Goal: Task Accomplishment & Management: Manage account settings

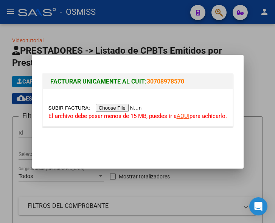
click at [125, 108] on input "file" at bounding box center [96, 108] width 96 height 8
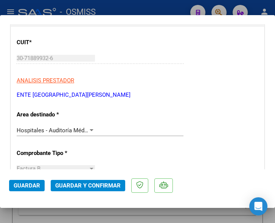
scroll to position [151, 0]
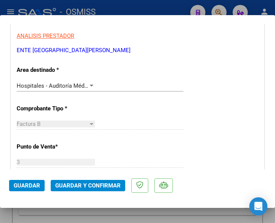
click at [90, 85] on div at bounding box center [92, 86] width 4 height 2
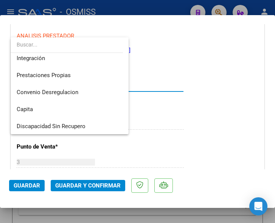
scroll to position [0, 0]
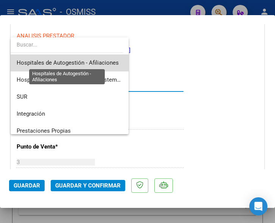
click at [92, 60] on span "Hospitales de Autogestión - Afiliaciones" at bounding box center [68, 62] width 102 height 7
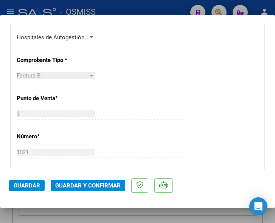
scroll to position [151, 0]
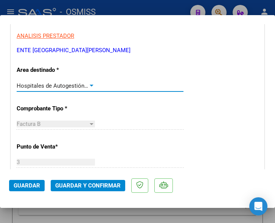
click at [90, 85] on div at bounding box center [92, 86] width 4 height 2
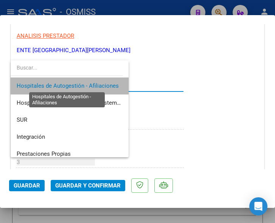
click at [88, 85] on span "Hospitales de Autogestión - Afiliaciones" at bounding box center [68, 86] width 102 height 7
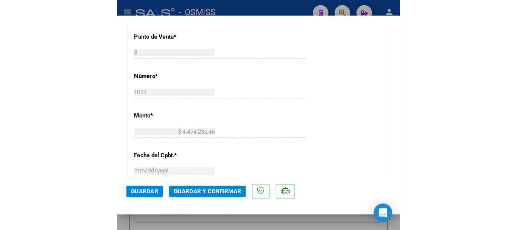
scroll to position [265, 0]
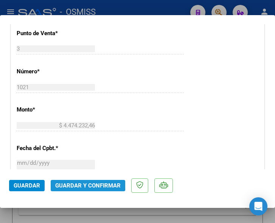
click at [81, 185] on span "Guardar y Confirmar" at bounding box center [88, 186] width 66 height 7
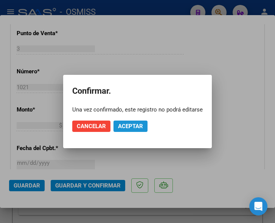
click at [133, 126] on span "Aceptar" at bounding box center [130, 126] width 25 height 7
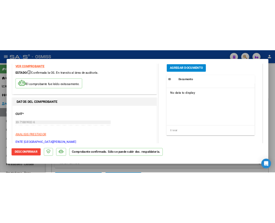
scroll to position [0, 0]
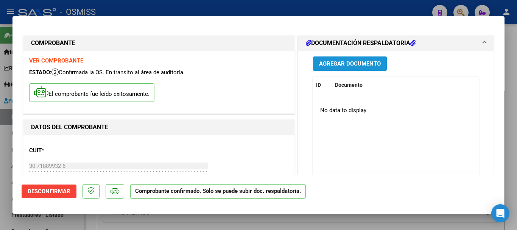
click at [275, 62] on span "Agregar Documento" at bounding box center [350, 64] width 62 height 7
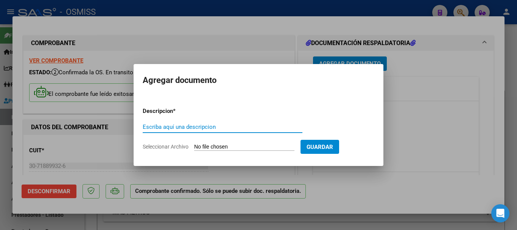
click at [239, 123] on input "Escriba aquí una descripcion" at bounding box center [223, 126] width 160 height 7
type input "doc 1"
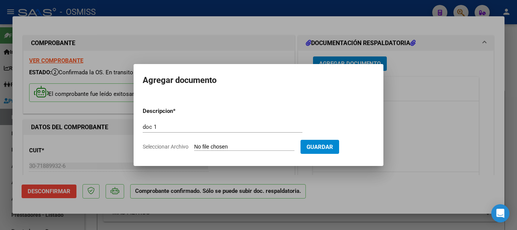
click at [267, 144] on input "Seleccionar Archivo" at bounding box center [244, 147] width 100 height 7
type input "C:\fakepath\7_pdfsam_OSMISS FC B 3-1021 P.165489.pdf"
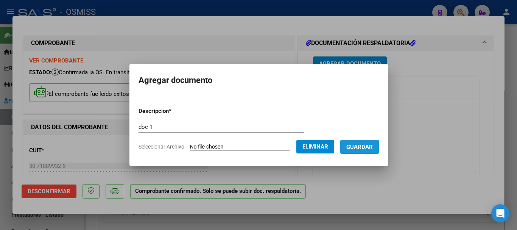
click at [275, 145] on span "Guardar" at bounding box center [360, 147] width 27 height 7
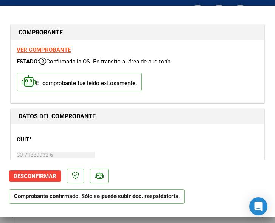
click at [201, 118] on h1 "DATOS DEL COMPROBANTE" at bounding box center [138, 116] width 238 height 9
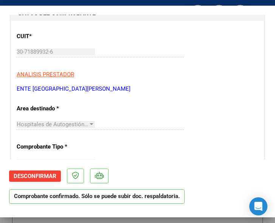
scroll to position [114, 0]
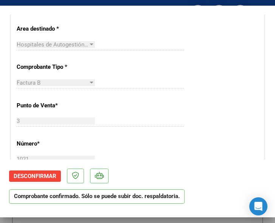
scroll to position [189, 0]
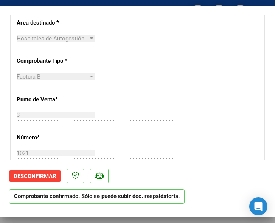
click at [247, 91] on div "CUIT * 30-71889932-6 Ingresar CUIT ANALISIS PRESTADOR ENTE HOSPITAL RAMON CARRI…" at bounding box center [137, 207] width 253 height 545
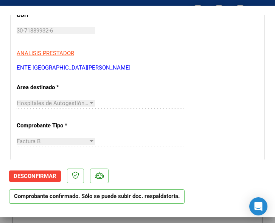
scroll to position [114, 0]
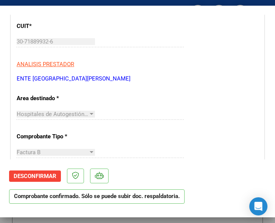
click at [162, 115] on div "Hospitales de Autogestión - Afiliaciones Seleccionar Area" at bounding box center [100, 114] width 167 height 11
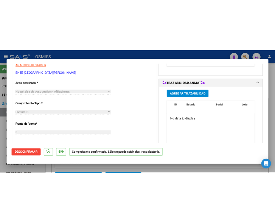
scroll to position [76, 0]
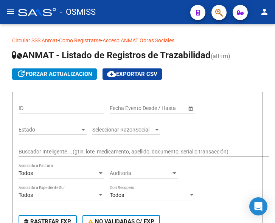
click at [8, 12] on mat-icon "menu" at bounding box center [10, 11] width 9 height 9
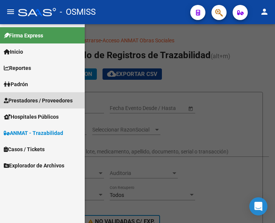
click at [32, 101] on span "Prestadores / Proveedores" at bounding box center [38, 101] width 69 height 8
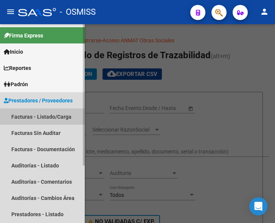
click at [39, 114] on link "Facturas - Listado/Carga" at bounding box center [42, 117] width 85 height 16
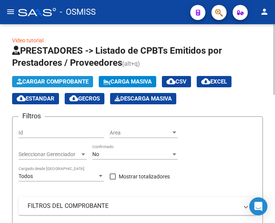
click at [54, 78] on button "Cargar Comprobante" at bounding box center [52, 81] width 81 height 11
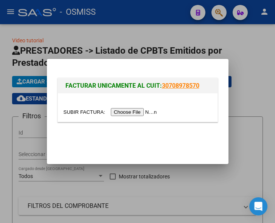
click at [148, 116] on input "file" at bounding box center [112, 112] width 96 height 8
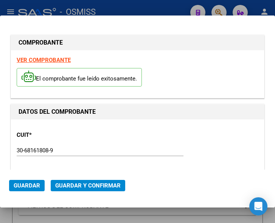
type input "2025-11-28"
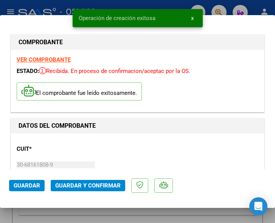
click at [145, 158] on div "CUIT * 30-68161808-9 Ingresar CUIT ANALISIS PRESTADOR MUNICIPALIDAD DE JOSE C P…" at bounding box center [138, 172] width 242 height 67
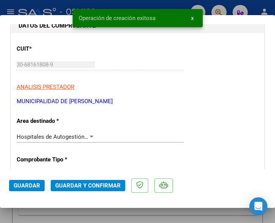
scroll to position [114, 0]
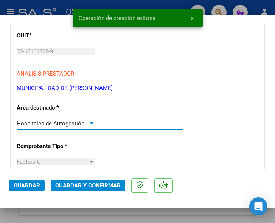
click at [88, 121] on div at bounding box center [91, 124] width 7 height 6
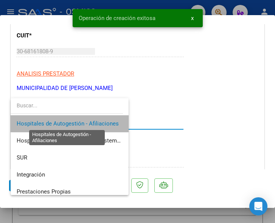
click at [87, 121] on span "Hospitales de Autogestión - Afiliaciones" at bounding box center [68, 123] width 102 height 7
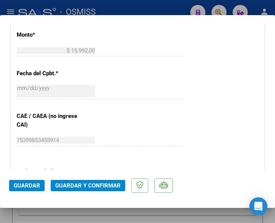
scroll to position [341, 0]
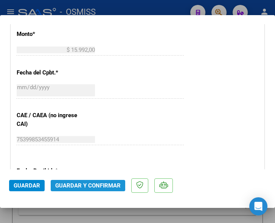
click at [85, 181] on button "Guardar y Confirmar" at bounding box center [88, 185] width 75 height 11
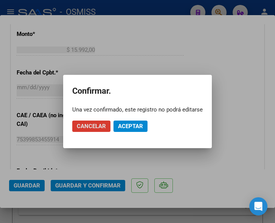
click at [136, 126] on span "Aceptar" at bounding box center [130, 126] width 25 height 7
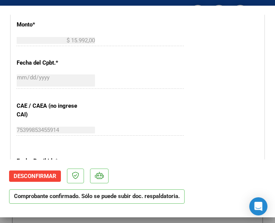
click at [133, 80] on div "2025-09-29 Ingresar la fecha" at bounding box center [100, 81] width 167 height 16
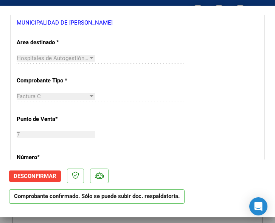
scroll to position [151, 0]
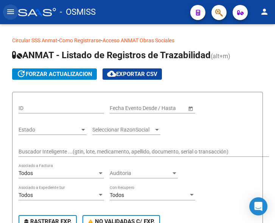
click at [10, 10] on mat-icon "menu" at bounding box center [10, 11] width 9 height 9
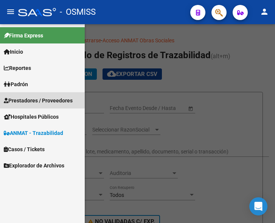
click at [36, 99] on span "Prestadores / Proveedores" at bounding box center [38, 101] width 69 height 8
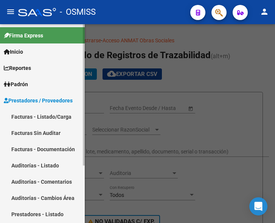
click at [38, 117] on link "Facturas - Listado/Carga" at bounding box center [42, 117] width 85 height 16
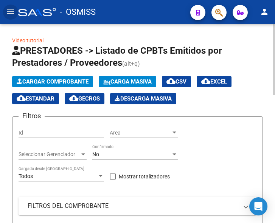
click at [62, 83] on span "Cargar Comprobante" at bounding box center [53, 81] width 72 height 7
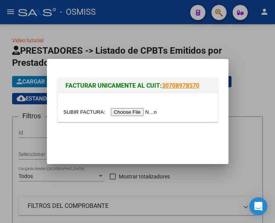
click at [140, 113] on input "file" at bounding box center [112, 112] width 96 height 8
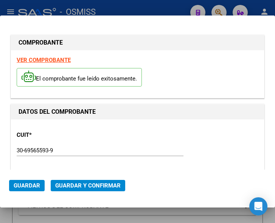
type input "2025-11-02"
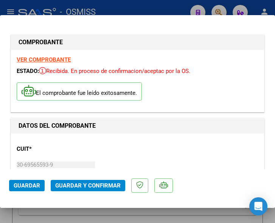
click at [150, 156] on div "CUIT * 30-69565593-9 Ingresar CUIT ANALISIS PRESTADOR S A M CO SAN JERONIMO SUD…" at bounding box center [138, 172] width 242 height 67
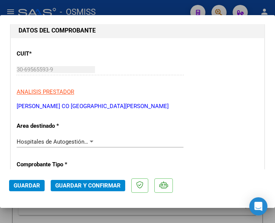
scroll to position [114, 0]
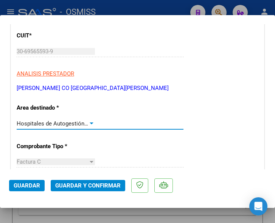
click at [89, 122] on div at bounding box center [91, 124] width 7 height 6
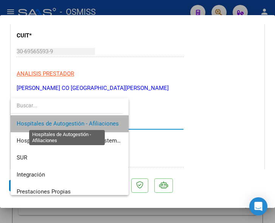
click at [89, 122] on span "Hospitales de Autogestión - Afiliaciones" at bounding box center [68, 123] width 102 height 7
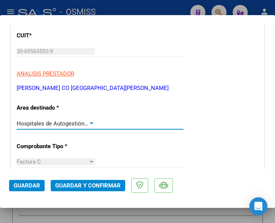
click at [90, 122] on div at bounding box center [91, 124] width 7 height 6
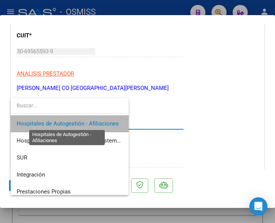
click at [90, 122] on span "Hospitales de Autogestión - Afiliaciones" at bounding box center [68, 123] width 102 height 7
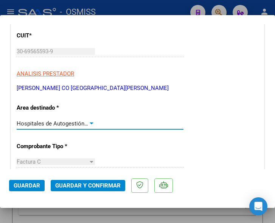
click at [90, 122] on div at bounding box center [91, 124] width 7 height 6
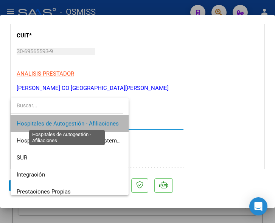
click at [90, 122] on span "Hospitales de Autogestión - Afiliaciones" at bounding box center [68, 123] width 102 height 7
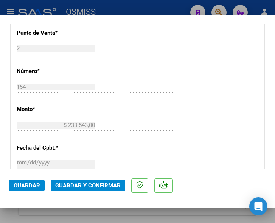
scroll to position [265, 0]
click at [226, 98] on div "CUIT * 30-69565593-9 Ingresar CUIT ANALISIS PRESTADOR S A M CO SAN JERONIMO SUD…" at bounding box center [137, 141] width 253 height 545
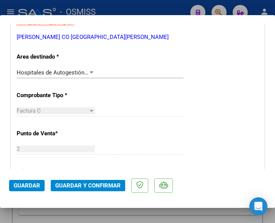
scroll to position [151, 0]
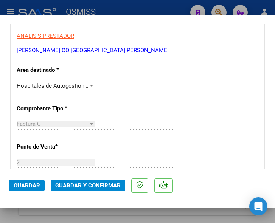
click at [83, 185] on span "Guardar y Confirmar" at bounding box center [88, 186] width 66 height 7
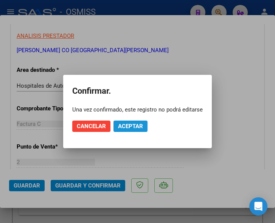
click at [128, 123] on button "Aceptar" at bounding box center [131, 126] width 34 height 11
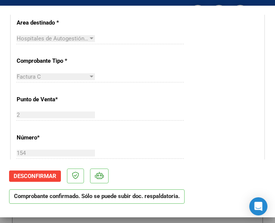
click at [214, 109] on div "CUIT * 30-69565593-9 Ingresar CUIT ANALISIS PRESTADOR S A M CO SAN JERONIMO SUD…" at bounding box center [137, 207] width 253 height 545
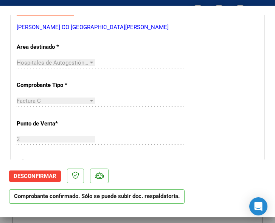
scroll to position [114, 0]
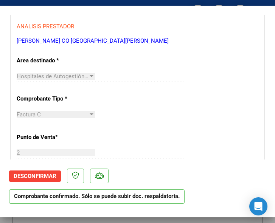
scroll to position [189, 0]
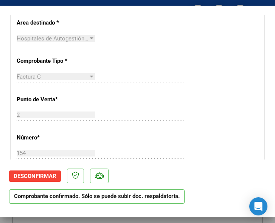
click at [192, 97] on div "CUIT * 30-69565593-9 Ingresar CUIT ANALISIS PRESTADOR S A M CO SAN JERONIMO SUD…" at bounding box center [137, 207] width 253 height 545
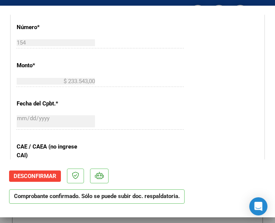
scroll to position [303, 0]
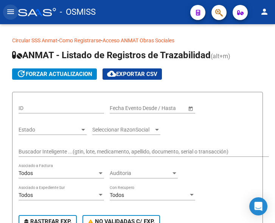
click at [9, 9] on mat-icon "menu" at bounding box center [10, 11] width 9 height 9
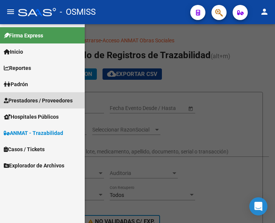
click at [31, 99] on span "Prestadores / Proveedores" at bounding box center [38, 101] width 69 height 8
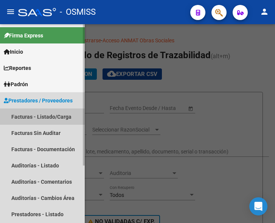
click at [37, 118] on link "Facturas - Listado/Carga" at bounding box center [42, 117] width 85 height 16
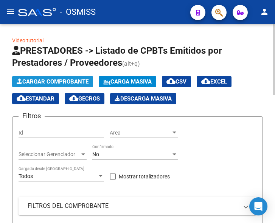
click at [67, 78] on button "Cargar Comprobante" at bounding box center [52, 81] width 81 height 11
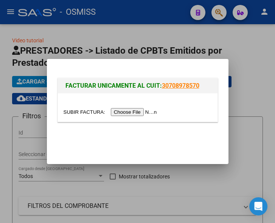
click at [140, 113] on input "file" at bounding box center [112, 112] width 96 height 8
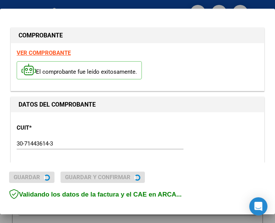
type input "2025-12-10"
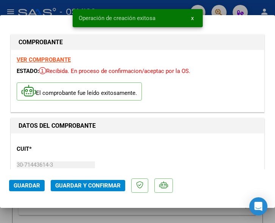
click at [202, 154] on div "CUIT * 30-71443614-3 Ingresar CUIT ANALISIS PRESTADOR HOSPITAL SANTA TERESITA A…" at bounding box center [138, 172] width 242 height 67
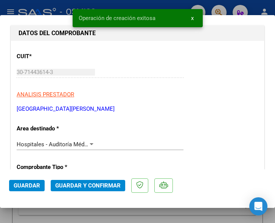
scroll to position [114, 0]
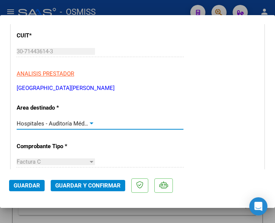
click at [88, 121] on div at bounding box center [91, 124] width 7 height 6
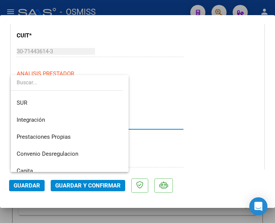
scroll to position [0, 0]
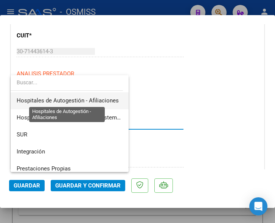
click at [92, 100] on span "Hospitales de Autogestión - Afiliaciones" at bounding box center [68, 100] width 102 height 7
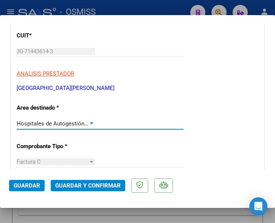
click at [90, 123] on div at bounding box center [92, 124] width 4 height 2
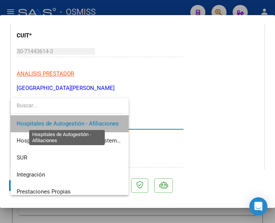
click at [89, 123] on span "Hospitales de Autogestión - Afiliaciones" at bounding box center [68, 123] width 102 height 7
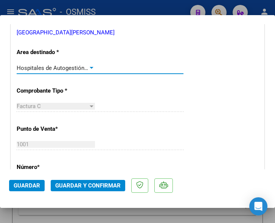
scroll to position [189, 0]
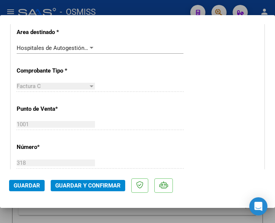
click at [104, 118] on div "CUIT * 30-71443614-3 Ingresar CUIT ANALISIS PRESTADOR HOSPITAL SANTA TERESITA A…" at bounding box center [137, 216] width 253 height 545
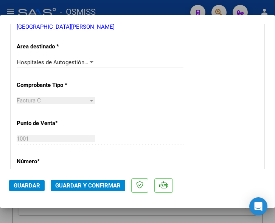
scroll to position [151, 0]
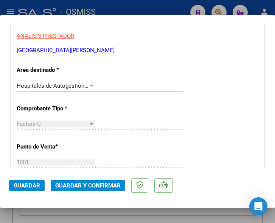
click at [89, 84] on div at bounding box center [91, 86] width 7 height 6
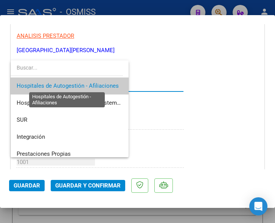
click at [89, 84] on span "Hospitales de Autogestión - Afiliaciones" at bounding box center [68, 86] width 102 height 7
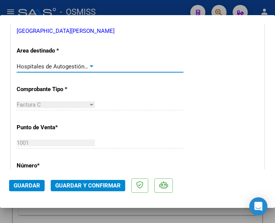
scroll to position [227, 0]
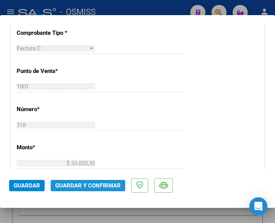
click at [82, 186] on span "Guardar y Confirmar" at bounding box center [88, 186] width 66 height 7
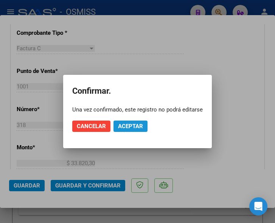
click at [130, 126] on span "Aceptar" at bounding box center [130, 126] width 25 height 7
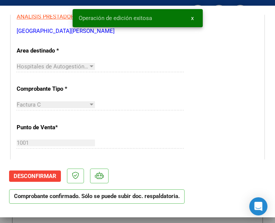
scroll to position [151, 0]
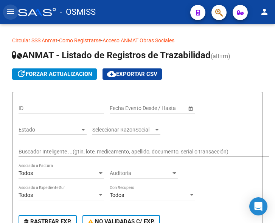
click at [10, 9] on mat-icon "menu" at bounding box center [10, 11] width 9 height 9
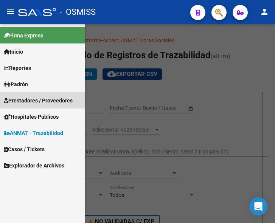
click at [32, 101] on span "Prestadores / Proveedores" at bounding box center [38, 101] width 69 height 8
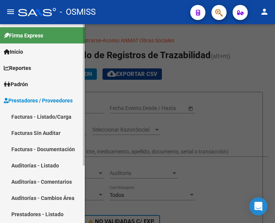
click at [40, 114] on link "Facturas - Listado/Carga" at bounding box center [42, 117] width 85 height 16
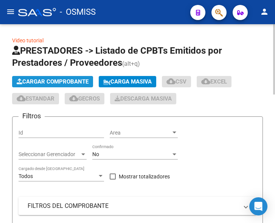
click at [74, 78] on button "Cargar Comprobante" at bounding box center [52, 81] width 81 height 11
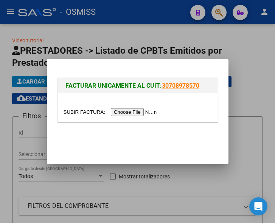
click at [139, 112] on input "file" at bounding box center [112, 112] width 96 height 8
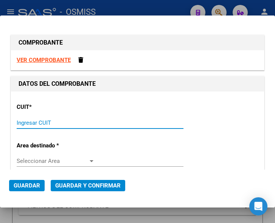
click at [32, 121] on input "Ingresar CUIT" at bounding box center [56, 123] width 78 height 7
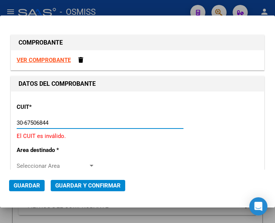
type input "30-67506844-1"
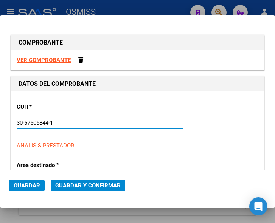
type input "113"
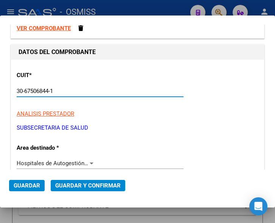
scroll to position [76, 0]
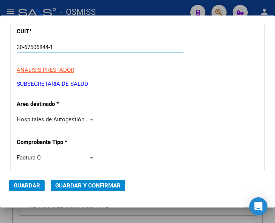
type input "30-67506844-1"
click at [90, 119] on div at bounding box center [92, 120] width 4 height 2
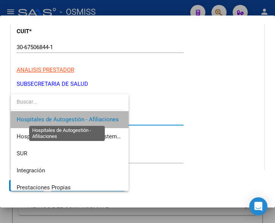
click at [89, 119] on span "Hospitales de Autogestión - Afiliaciones" at bounding box center [68, 119] width 102 height 7
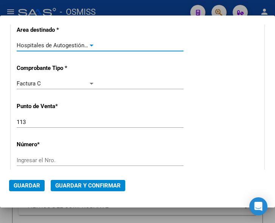
scroll to position [151, 0]
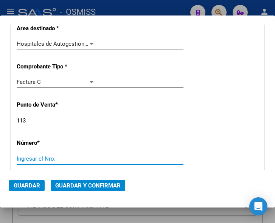
click at [34, 156] on input "Ingresar el Nro." at bounding box center [56, 159] width 78 height 7
type input "8199"
click at [165, 123] on div "113 Ingresar el Nro." at bounding box center [100, 120] width 167 height 11
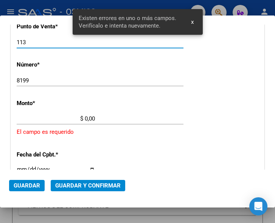
scroll to position [229, 0]
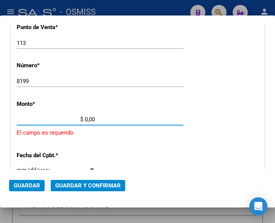
click at [85, 118] on input "$ 0,00" at bounding box center [56, 119] width 78 height 7
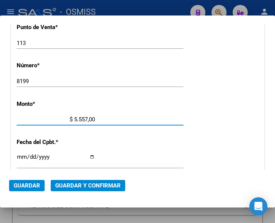
type input "$ 55.578,00"
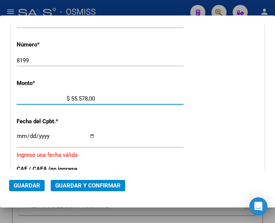
scroll to position [267, 0]
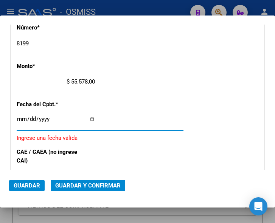
click at [18, 117] on input "Ingresar la fecha" at bounding box center [56, 122] width 78 height 12
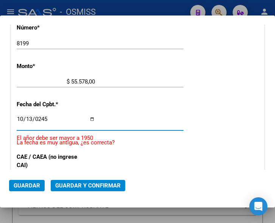
click at [43, 120] on input "0245-10-13" at bounding box center [56, 122] width 78 height 12
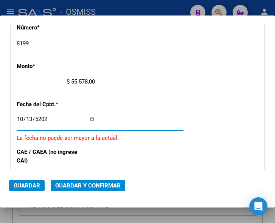
type input "[DATE]"
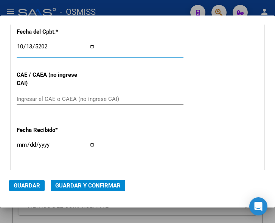
scroll to position [343, 0]
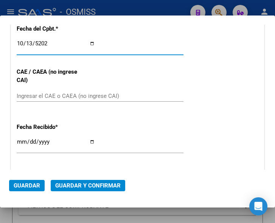
drag, startPoint x: 53, startPoint y: 96, endPoint x: 69, endPoint y: 101, distance: 15.9
click at [54, 96] on input "Ingresar el CAE o CAEA (no ingrese CAI)" at bounding box center [56, 96] width 78 height 7
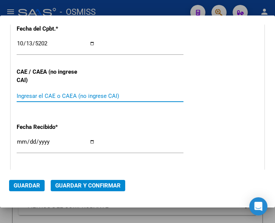
click at [35, 97] on input "Ingresar el CAE o CAEA (no ingrese CAI)" at bounding box center [56, 96] width 78 height 7
type input "75411694434074"
click at [244, 81] on div "CUIT * 30-67506844-1 Ingresar CUIT ANALISIS PRESTADOR SUBSECRETARIA DE SALUD AR…" at bounding box center [137, 21] width 253 height 545
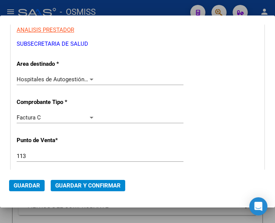
scroll to position [116, 0]
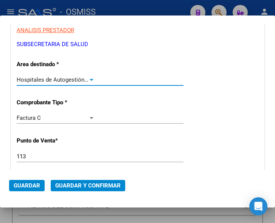
click at [89, 76] on div "Hospitales de Autogestión - Afiliaciones" at bounding box center [56, 79] width 78 height 7
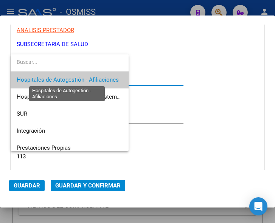
click at [89, 76] on span "Hospitales de Autogestión - Afiliaciones" at bounding box center [68, 79] width 102 height 7
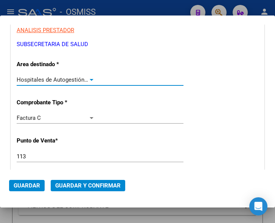
click at [87, 185] on span "Guardar y Confirmar" at bounding box center [88, 186] width 66 height 7
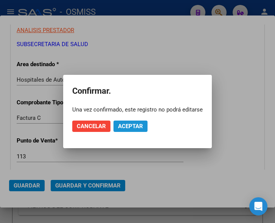
click at [126, 127] on span "Aceptar" at bounding box center [130, 126] width 25 height 7
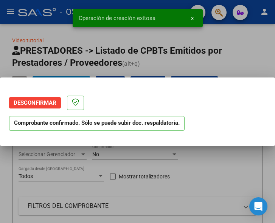
scroll to position [0, 0]
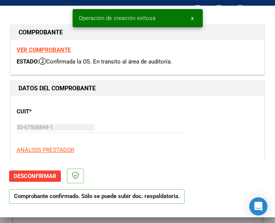
type input "2025-12-12"
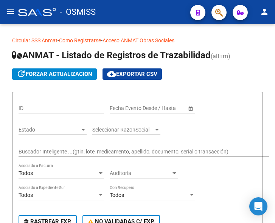
click at [8, 12] on mat-icon "menu" at bounding box center [10, 11] width 9 height 9
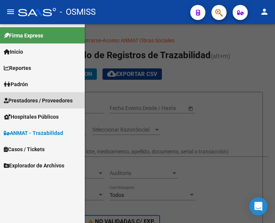
click at [28, 100] on span "Prestadores / Proveedores" at bounding box center [38, 101] width 69 height 8
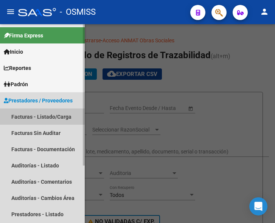
click at [37, 114] on link "Facturas - Listado/Carga" at bounding box center [42, 117] width 85 height 16
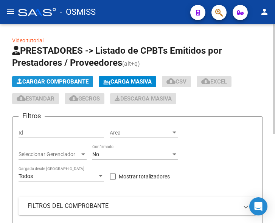
click at [64, 79] on span "Cargar Comprobante" at bounding box center [53, 81] width 72 height 7
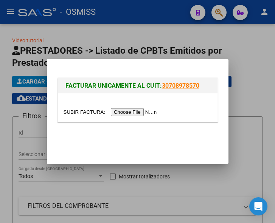
click at [143, 113] on input "file" at bounding box center [112, 112] width 96 height 8
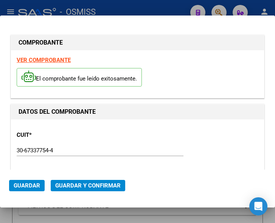
type input "2025-11-12"
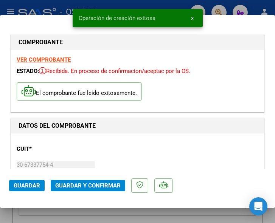
click at [142, 127] on h1 "DATOS DEL COMPROBANTE" at bounding box center [138, 126] width 238 height 9
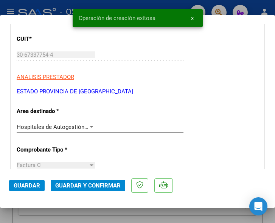
scroll to position [114, 0]
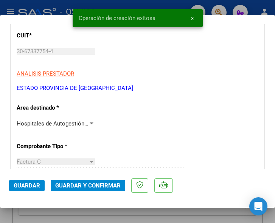
click at [90, 123] on div at bounding box center [92, 124] width 4 height 2
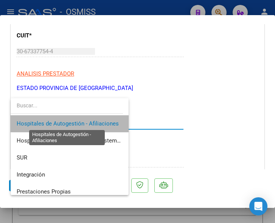
click at [89, 123] on span "Hospitales de Autogestión - Afiliaciones" at bounding box center [68, 123] width 102 height 7
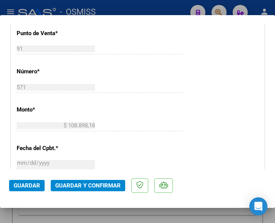
scroll to position [303, 0]
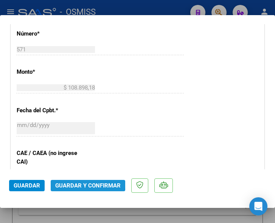
click at [87, 184] on span "Guardar y Confirmar" at bounding box center [88, 186] width 66 height 7
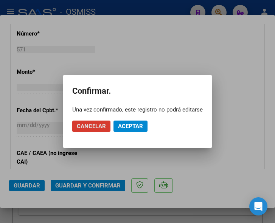
click at [134, 126] on span "Aceptar" at bounding box center [130, 126] width 25 height 7
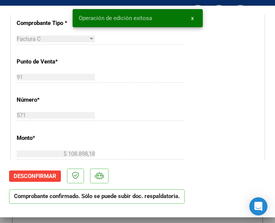
scroll to position [189, 0]
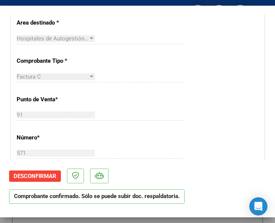
click at [91, 38] on div at bounding box center [91, 39] width 7 height 6
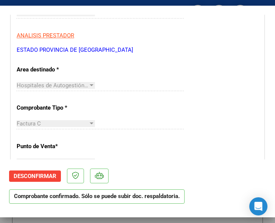
scroll to position [151, 0]
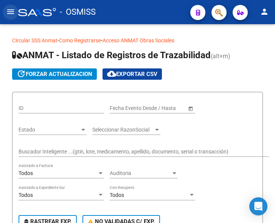
click at [10, 10] on mat-icon "menu" at bounding box center [10, 11] width 9 height 9
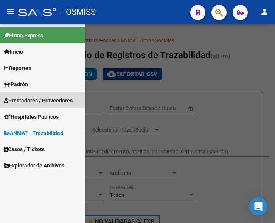
click at [33, 97] on span "Prestadores / Proveedores" at bounding box center [38, 101] width 69 height 8
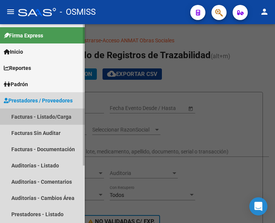
click at [41, 114] on link "Facturas - Listado/Carga" at bounding box center [42, 117] width 85 height 16
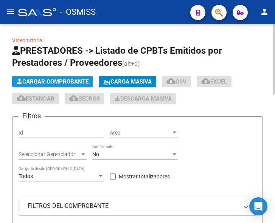
click at [65, 80] on span "Cargar Comprobante" at bounding box center [53, 81] width 72 height 7
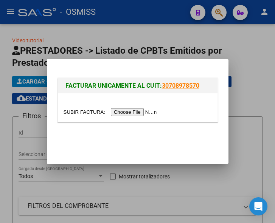
click at [138, 112] on input "file" at bounding box center [112, 112] width 96 height 8
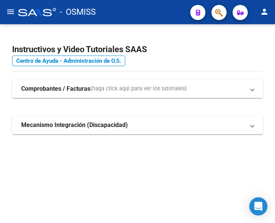
click at [114, 172] on mat-sidenav-content "Instructivos y Video Tutoriales SAAS Centro de Ayuda - Administración de O.S. C…" at bounding box center [137, 123] width 275 height 199
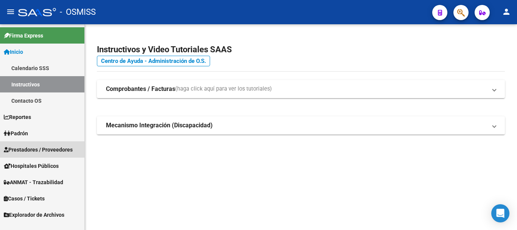
click at [33, 147] on span "Prestadores / Proveedores" at bounding box center [38, 149] width 69 height 8
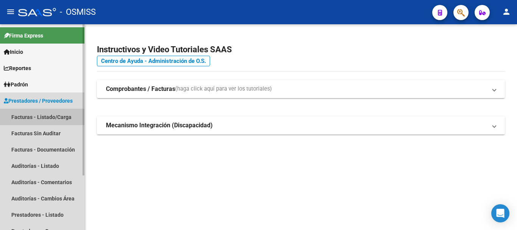
click at [38, 117] on link "Facturas - Listado/Carga" at bounding box center [42, 117] width 84 height 16
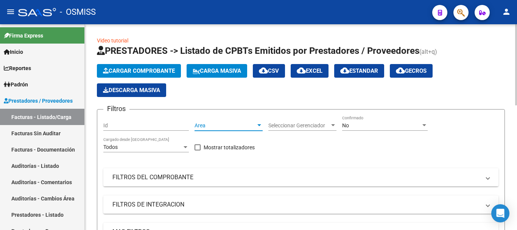
click at [260, 126] on div at bounding box center [260, 125] width 4 height 2
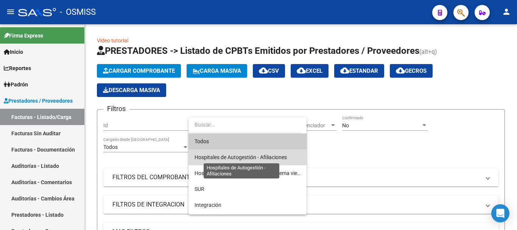
click at [250, 156] on span "Hospitales de Autogestión - Afiliaciones" at bounding box center [241, 157] width 92 height 6
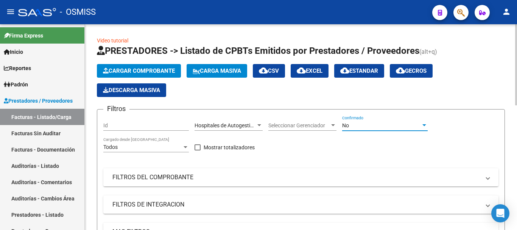
click at [275, 125] on div at bounding box center [425, 125] width 4 height 2
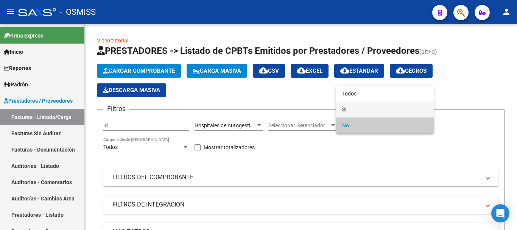
click at [275, 110] on span "Si" at bounding box center [385, 109] width 86 height 16
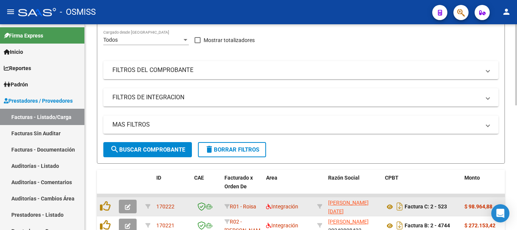
scroll to position [151, 0]
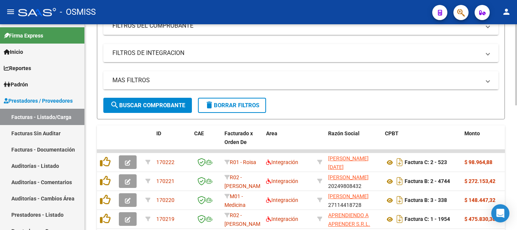
click at [275, 81] on span at bounding box center [488, 80] width 3 height 8
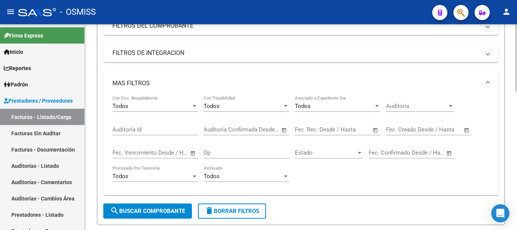
click at [275, 130] on span "Open calendar" at bounding box center [376, 130] width 18 height 18
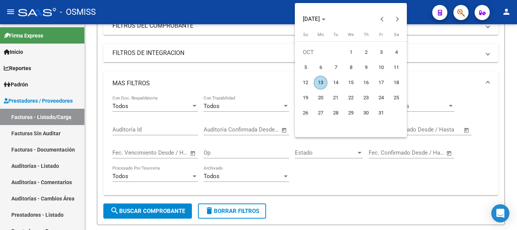
click at [275, 81] on span "13" at bounding box center [321, 83] width 14 height 14
type input "[DATE]"
click at [275, 81] on span "13" at bounding box center [321, 83] width 14 height 14
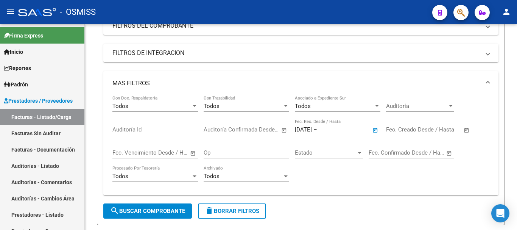
type input "[DATE]"
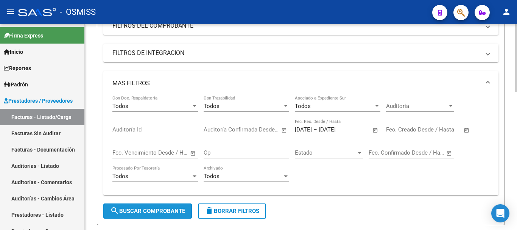
click at [146, 212] on span "search Buscar Comprobante" at bounding box center [147, 211] width 75 height 7
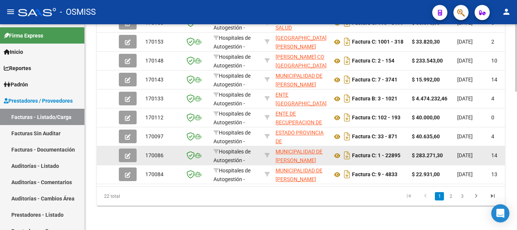
scroll to position [421, 0]
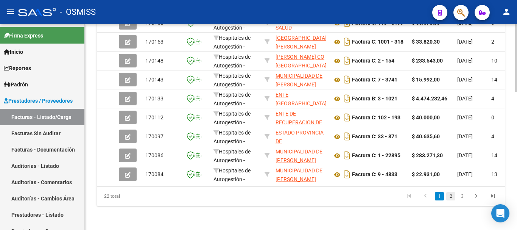
click at [275, 197] on link "2" at bounding box center [450, 196] width 9 height 8
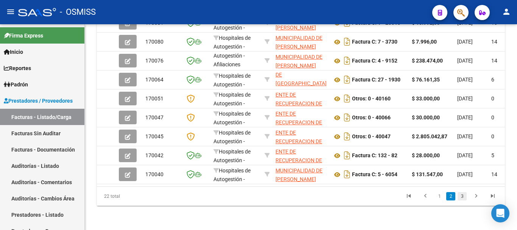
click at [275, 195] on link "3" at bounding box center [462, 196] width 9 height 8
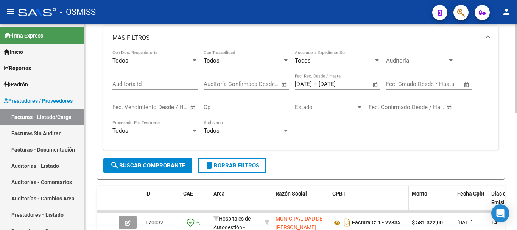
scroll to position [194, 0]
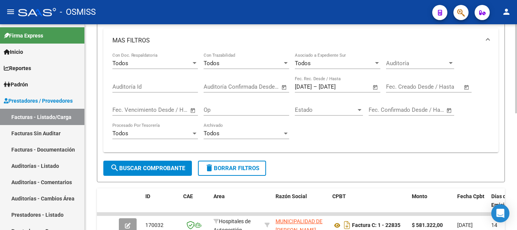
click at [275, 87] on span "Open calendar" at bounding box center [376, 87] width 18 height 18
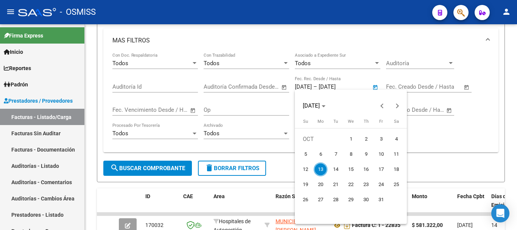
click at [275, 214] on mat-calendar "OCT 2025 OCT 2025 Sunday Su Monday Mo Tuesday Tu Wednesday We Thursday Th Frida…" at bounding box center [351, 157] width 112 height 134
click at [275, 86] on div at bounding box center [258, 115] width 517 height 230
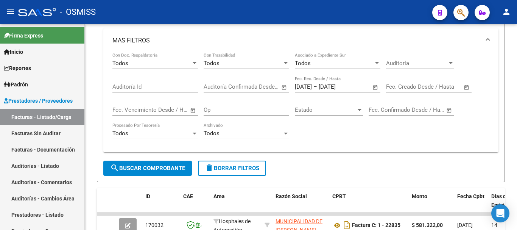
click at [275, 86] on span "Open calendar" at bounding box center [467, 87] width 18 height 18
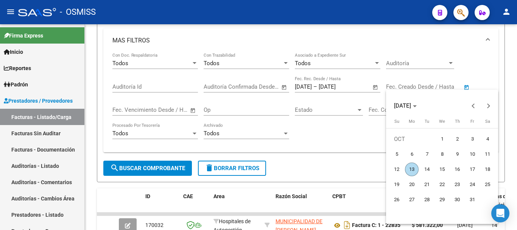
click at [275, 169] on span "13" at bounding box center [412, 169] width 14 height 14
type input "[DATE]"
click at [275, 169] on span "13" at bounding box center [412, 169] width 14 height 14
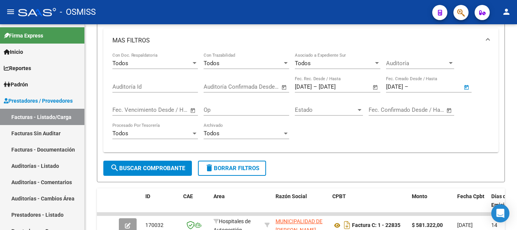
type input "[DATE]"
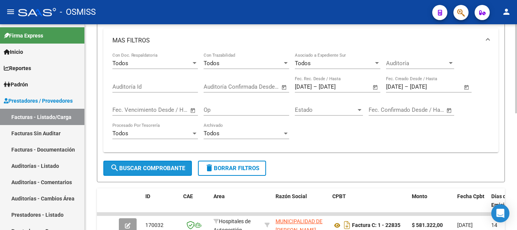
click at [146, 169] on span "search Buscar Comprobante" at bounding box center [147, 168] width 75 height 7
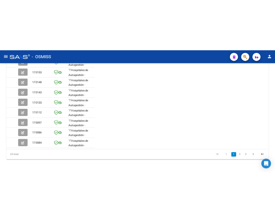
scroll to position [309, 0]
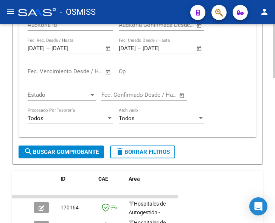
click at [33, 47] on input "[DATE]" at bounding box center [36, 48] width 17 height 7
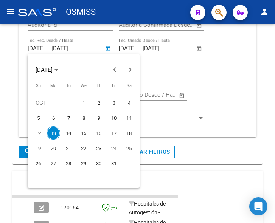
click at [34, 47] on div at bounding box center [137, 111] width 275 height 223
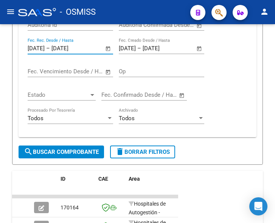
click at [34, 47] on input "[DATE]" at bounding box center [36, 48] width 17 height 7
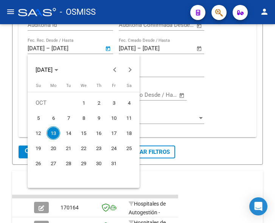
click at [225, 95] on div at bounding box center [137, 111] width 275 height 223
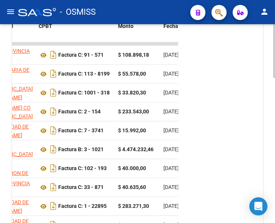
scroll to position [500, 0]
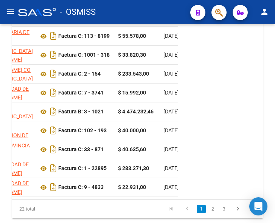
click at [207, 216] on ul "1 2 3" at bounding box center [212, 209] width 101 height 13
click at [213, 214] on link "2" at bounding box center [212, 209] width 9 height 8
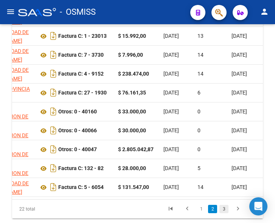
click at [224, 214] on link "3" at bounding box center [224, 209] width 9 height 8
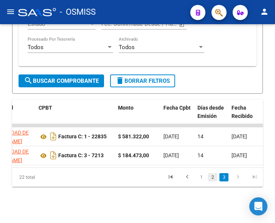
click at [212, 178] on link "2" at bounding box center [212, 177] width 9 height 8
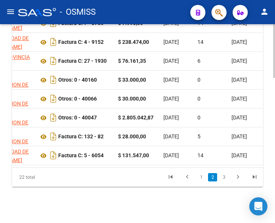
scroll to position [537, 0]
click at [201, 178] on link "1" at bounding box center [201, 177] width 9 height 8
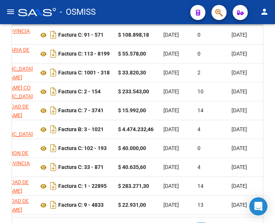
scroll to position [500, 0]
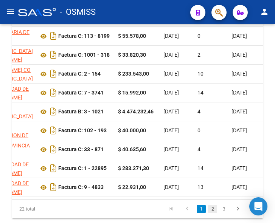
click at [213, 214] on link "2" at bounding box center [212, 209] width 9 height 8
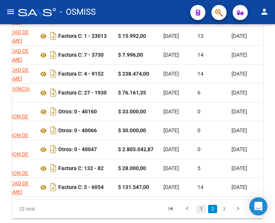
click at [200, 214] on link "1" at bounding box center [201, 209] width 9 height 8
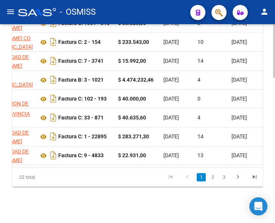
scroll to position [537, 0]
click at [213, 178] on link "2" at bounding box center [212, 177] width 9 height 8
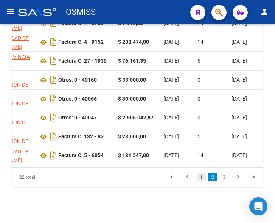
click at [200, 178] on link "1" at bounding box center [201, 177] width 9 height 8
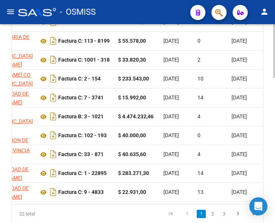
scroll to position [500, 0]
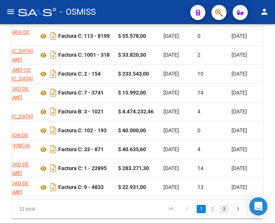
click at [226, 214] on link "3" at bounding box center [224, 209] width 9 height 8
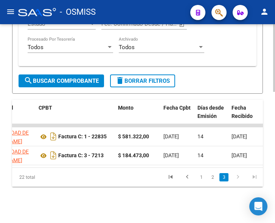
scroll to position [386, 0]
click at [215, 178] on link "2" at bounding box center [212, 177] width 9 height 8
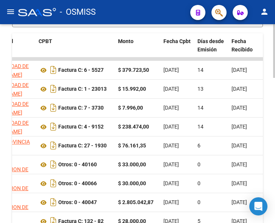
scroll to position [500, 0]
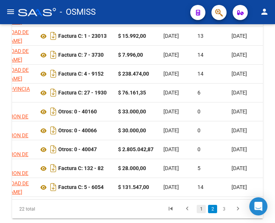
click at [203, 214] on link "1" at bounding box center [201, 209] width 9 height 8
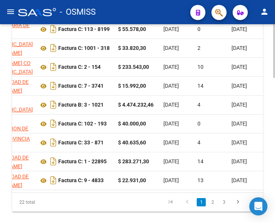
scroll to position [537, 0]
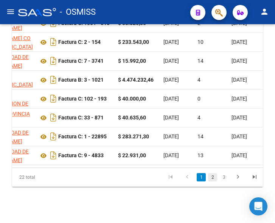
click at [211, 175] on link "2" at bounding box center [212, 177] width 9 height 8
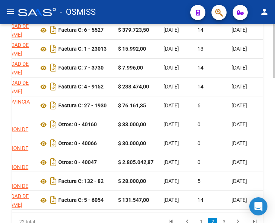
scroll to position [500, 0]
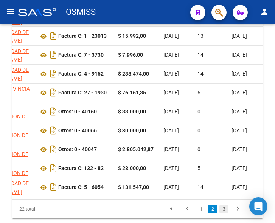
click at [222, 214] on link "3" at bounding box center [224, 209] width 9 height 8
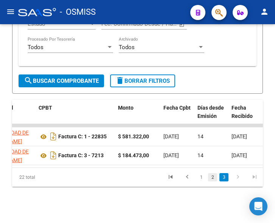
click at [209, 178] on link "2" at bounding box center [212, 177] width 9 height 8
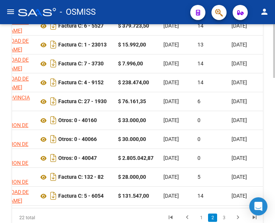
scroll to position [537, 0]
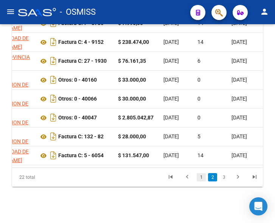
click at [202, 177] on link "1" at bounding box center [201, 177] width 9 height 8
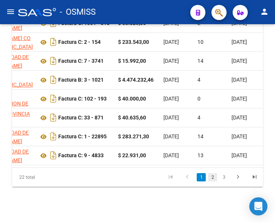
click at [212, 175] on link "2" at bounding box center [212, 177] width 9 height 8
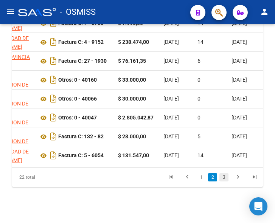
click at [223, 178] on link "3" at bounding box center [224, 177] width 9 height 8
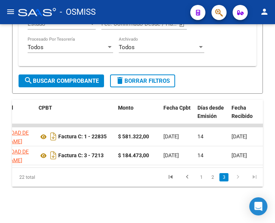
scroll to position [386, 0]
click at [214, 177] on link "2" at bounding box center [212, 177] width 9 height 8
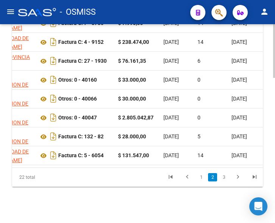
scroll to position [537, 0]
click at [199, 176] on link "1" at bounding box center [201, 177] width 9 height 8
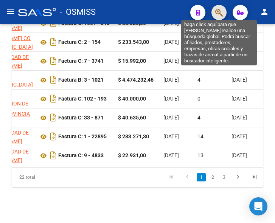
click at [217, 12] on icon "button" at bounding box center [219, 12] width 8 height 9
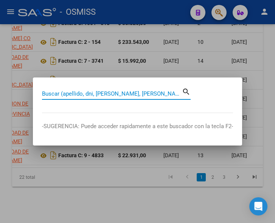
click at [110, 94] on input "Buscar (apellido, dni, cuil, nro traspaso, cuit, obra social)" at bounding box center [112, 94] width 140 height 7
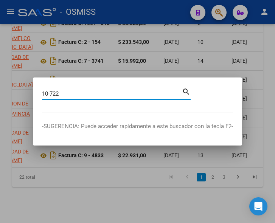
type input "10-722"
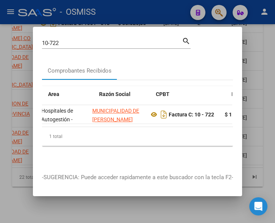
scroll to position [0, 78]
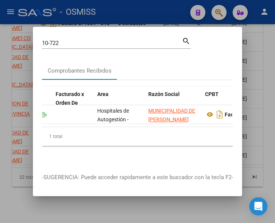
drag, startPoint x: 134, startPoint y: 9, endPoint x: 131, endPoint y: 16, distance: 7.8
click at [134, 11] on div at bounding box center [137, 111] width 275 height 223
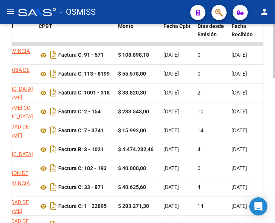
scroll to position [500, 0]
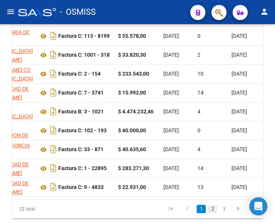
click at [212, 214] on link "2" at bounding box center [212, 209] width 9 height 8
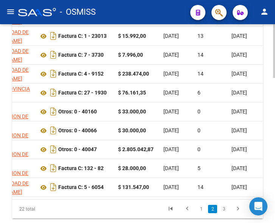
scroll to position [537, 0]
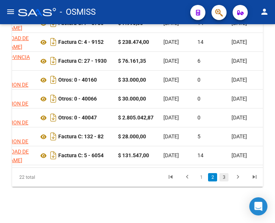
click at [225, 176] on link "3" at bounding box center [224, 177] width 9 height 8
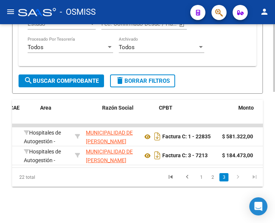
scroll to position [0, 89]
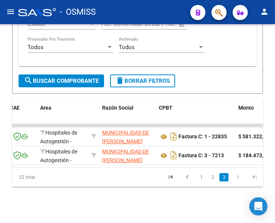
click at [225, 12] on button "button" at bounding box center [219, 12] width 15 height 15
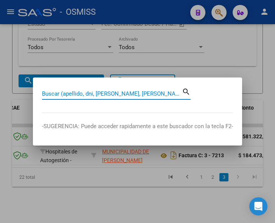
click at [58, 94] on input "Buscar (apellido, dni, cuil, nro traspaso, cuit, obra social)" at bounding box center [112, 94] width 140 height 7
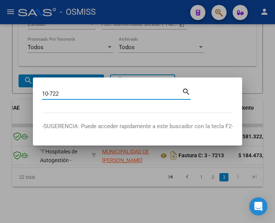
type input "10-722"
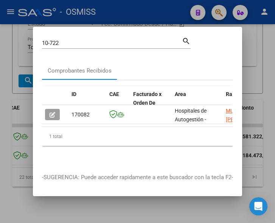
drag, startPoint x: 112, startPoint y: 35, endPoint x: 154, endPoint y: 38, distance: 42.5
click at [154, 38] on div "10-722 Buscar (apellido, dni, cuil, nro traspaso, cuit, obra social)" at bounding box center [112, 42] width 140 height 11
drag, startPoint x: 214, startPoint y: 50, endPoint x: 231, endPoint y: 51, distance: 17.8
click at [231, 51] on mat-dialog-content "10-722 Buscar (apellido, dni, cuil, nro traspaso, cuit, obra social) search Com…" at bounding box center [137, 100] width 209 height 128
click at [262, 37] on div at bounding box center [137, 111] width 275 height 223
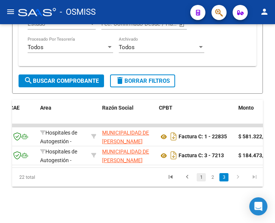
click at [201, 175] on link "1" at bounding box center [201, 177] width 9 height 8
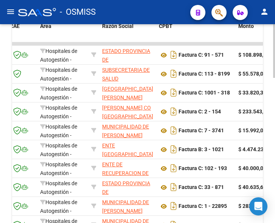
scroll to position [500, 0]
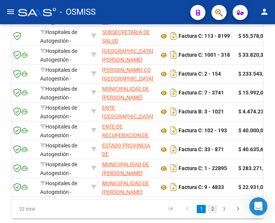
click at [215, 212] on link "2" at bounding box center [212, 209] width 9 height 8
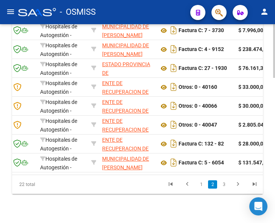
scroll to position [537, 0]
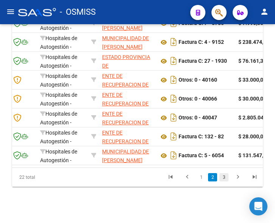
click at [223, 176] on link "3" at bounding box center [224, 177] width 9 height 8
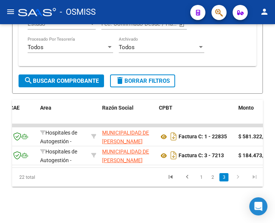
scroll to position [386, 0]
click at [210, 180] on link "2" at bounding box center [212, 177] width 9 height 8
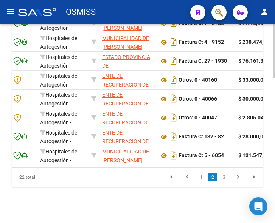
scroll to position [537, 0]
click at [201, 177] on link "1" at bounding box center [201, 177] width 9 height 8
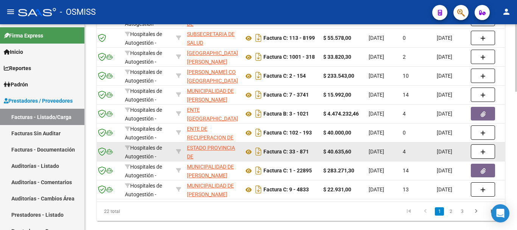
scroll to position [421, 0]
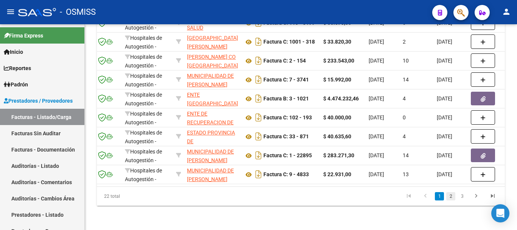
click at [275, 195] on link "2" at bounding box center [450, 196] width 9 height 8
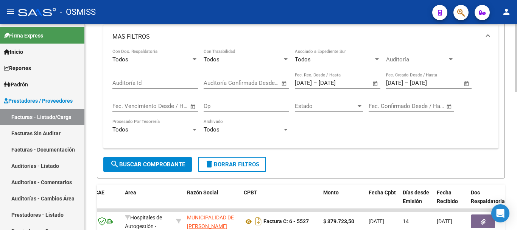
scroll to position [194, 0]
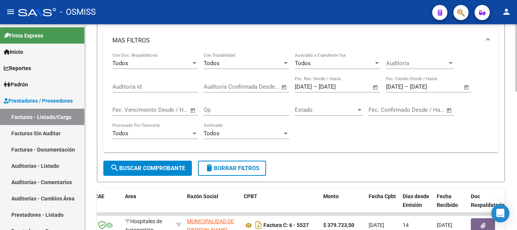
click at [275, 87] on span "Open calendar" at bounding box center [376, 87] width 18 height 18
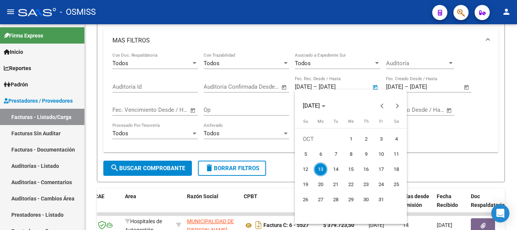
click at [275, 85] on div at bounding box center [258, 115] width 517 height 230
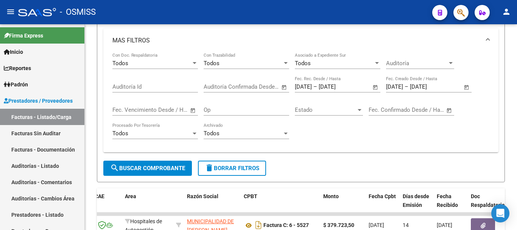
click at [275, 85] on input "[DATE]" at bounding box center [337, 86] width 37 height 7
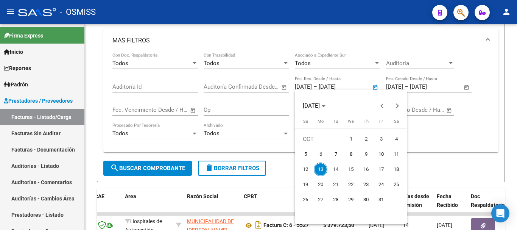
click at [275, 86] on div at bounding box center [258, 115] width 517 height 230
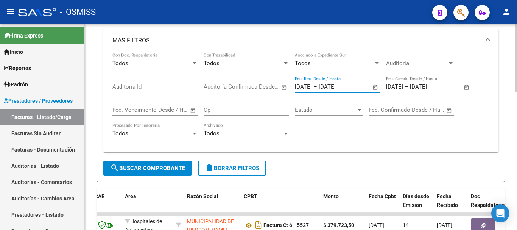
click at [275, 87] on input "[DATE]" at bounding box center [303, 86] width 17 height 7
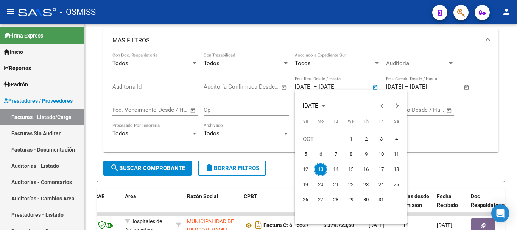
click at [275, 86] on div at bounding box center [258, 115] width 517 height 230
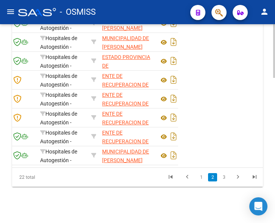
scroll to position [537, 0]
click at [203, 177] on link "1" at bounding box center [201, 177] width 9 height 8
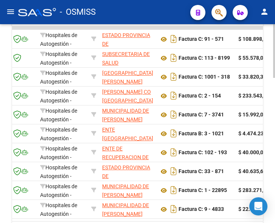
scroll to position [462, 0]
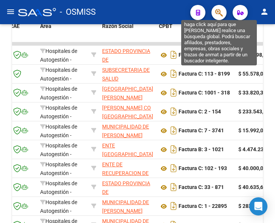
click at [218, 11] on icon "button" at bounding box center [219, 12] width 8 height 9
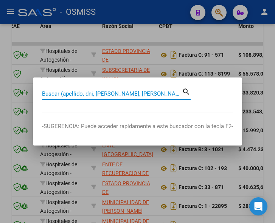
click at [115, 92] on input "Buscar (apellido, dni, cuil, nro traspaso, cuit, obra social)" at bounding box center [112, 94] width 140 height 7
click at [164, 33] on div at bounding box center [137, 111] width 275 height 223
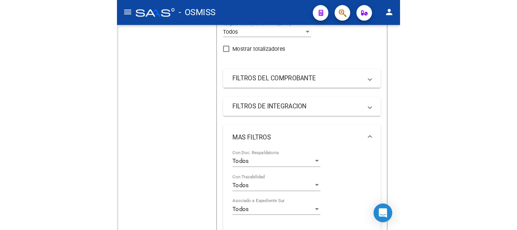
scroll to position [167, 0]
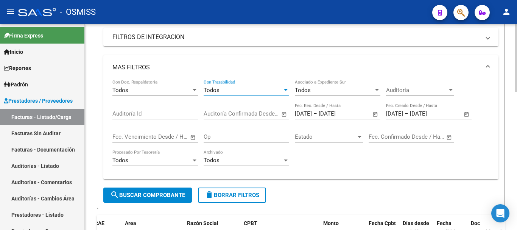
click at [275, 90] on div at bounding box center [286, 90] width 7 height 6
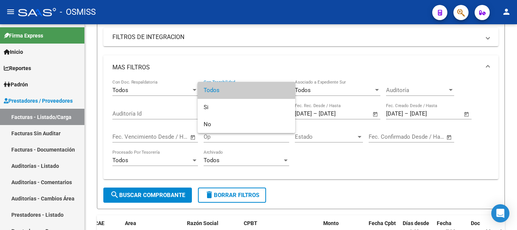
click at [275, 164] on div at bounding box center [258, 115] width 517 height 230
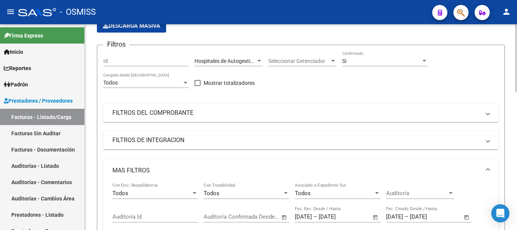
scroll to position [0, 0]
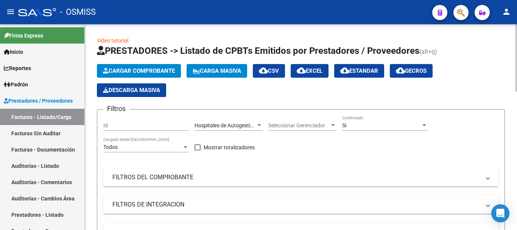
click at [259, 123] on div at bounding box center [259, 125] width 7 height 6
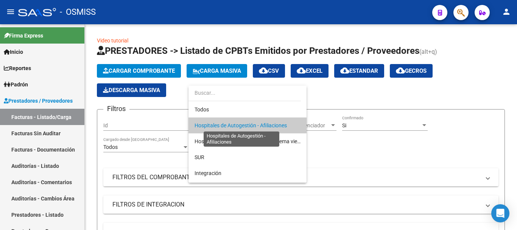
click at [251, 124] on span "Hospitales de Autogestión - Afiliaciones" at bounding box center [241, 125] width 92 height 6
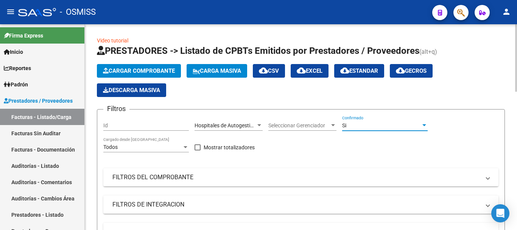
click at [275, 125] on div at bounding box center [425, 125] width 4 height 2
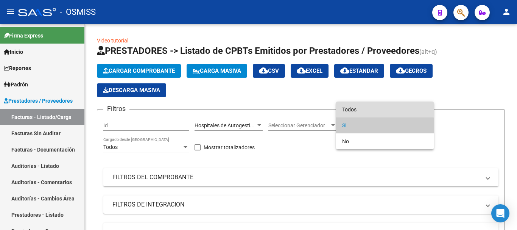
click at [275, 109] on span "Todos" at bounding box center [385, 109] width 86 height 16
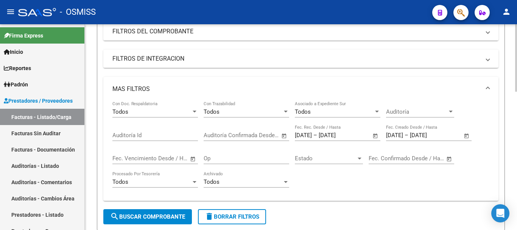
scroll to position [151, 0]
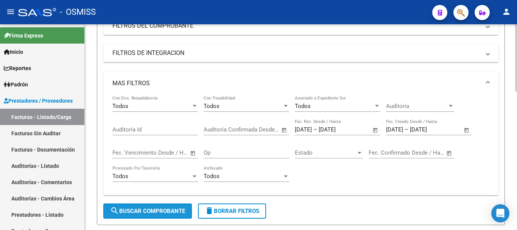
click at [145, 208] on span "search Buscar Comprobante" at bounding box center [147, 211] width 75 height 7
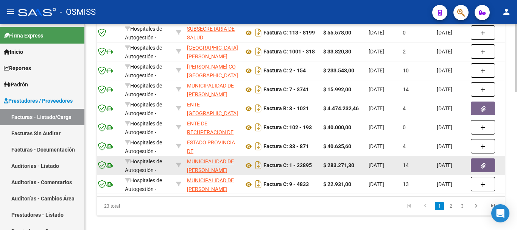
scroll to position [421, 0]
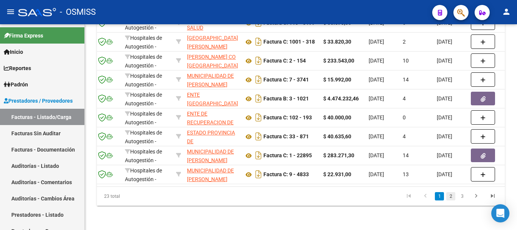
click at [275, 197] on link "2" at bounding box center [450, 196] width 9 height 8
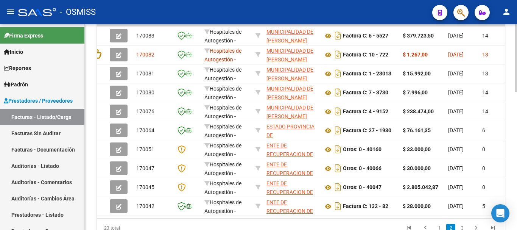
scroll to position [0, 0]
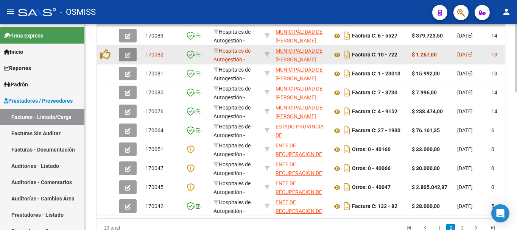
click at [131, 53] on button "button" at bounding box center [128, 55] width 18 height 14
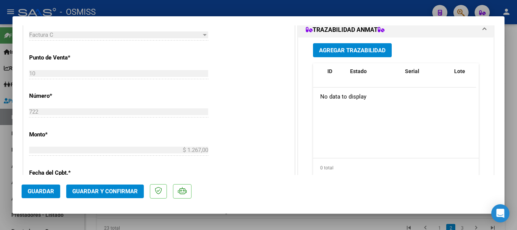
scroll to position [227, 0]
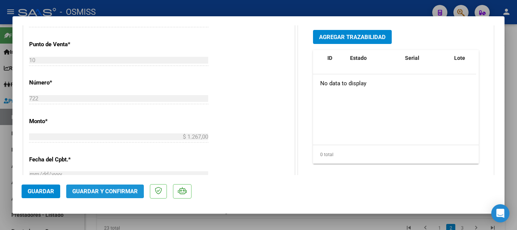
drag, startPoint x: 97, startPoint y: 188, endPoint x: 100, endPoint y: 186, distance: 4.6
click at [100, 186] on button "Guardar y Confirmar" at bounding box center [105, 191] width 78 height 14
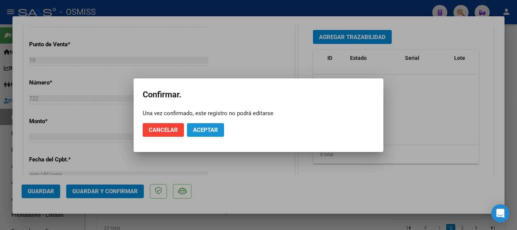
click at [208, 130] on span "Aceptar" at bounding box center [205, 129] width 25 height 7
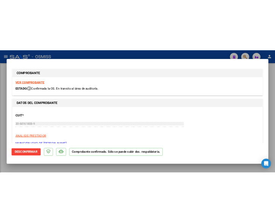
scroll to position [294, 0]
